Goal: Navigation & Orientation: Find specific page/section

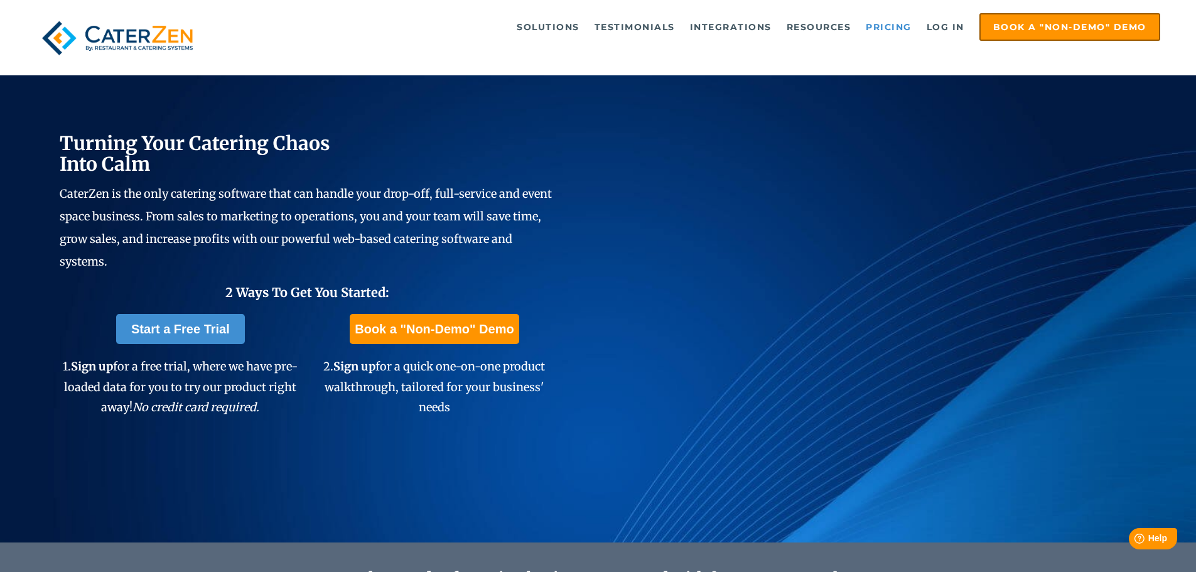
click at [891, 29] on link "Pricing" at bounding box center [889, 26] width 58 height 25
click at [620, 65] on link "Testimonials" at bounding box center [635, 61] width 118 height 19
click at [927, 26] on link "Log in" at bounding box center [946, 26] width 50 height 25
